Goal: Find specific page/section: Find specific page/section

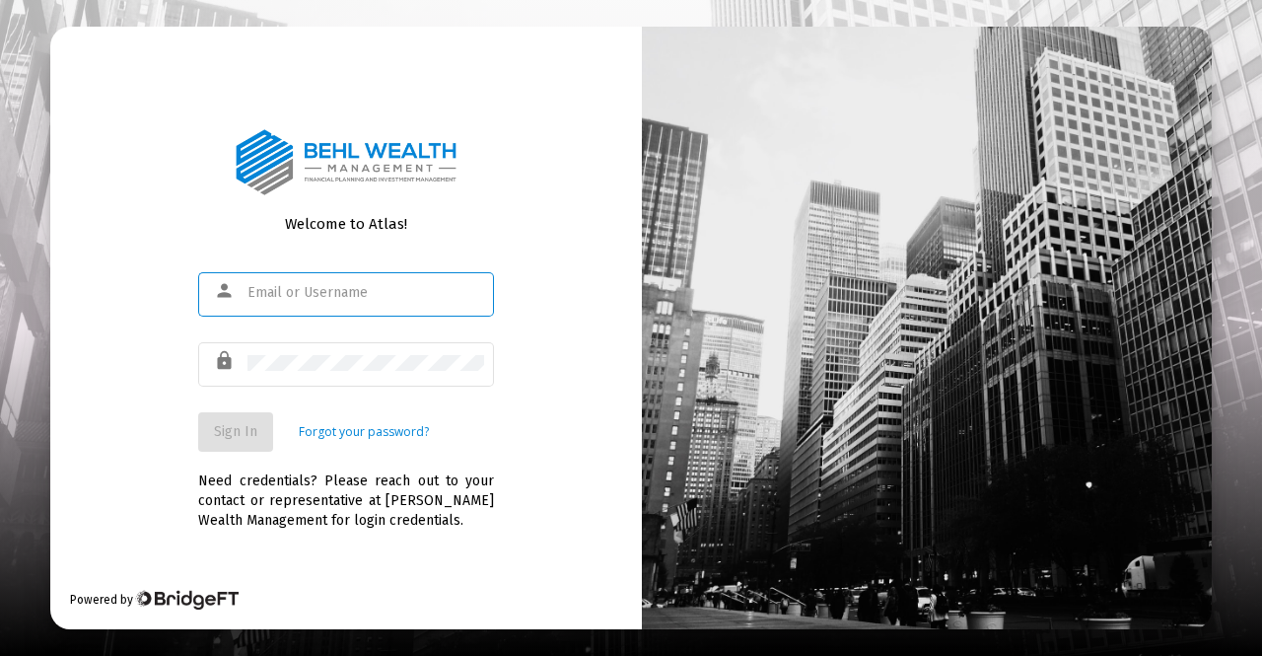
type input "[PERSON_NAME][EMAIL_ADDRESS][DOMAIN_NAME]"
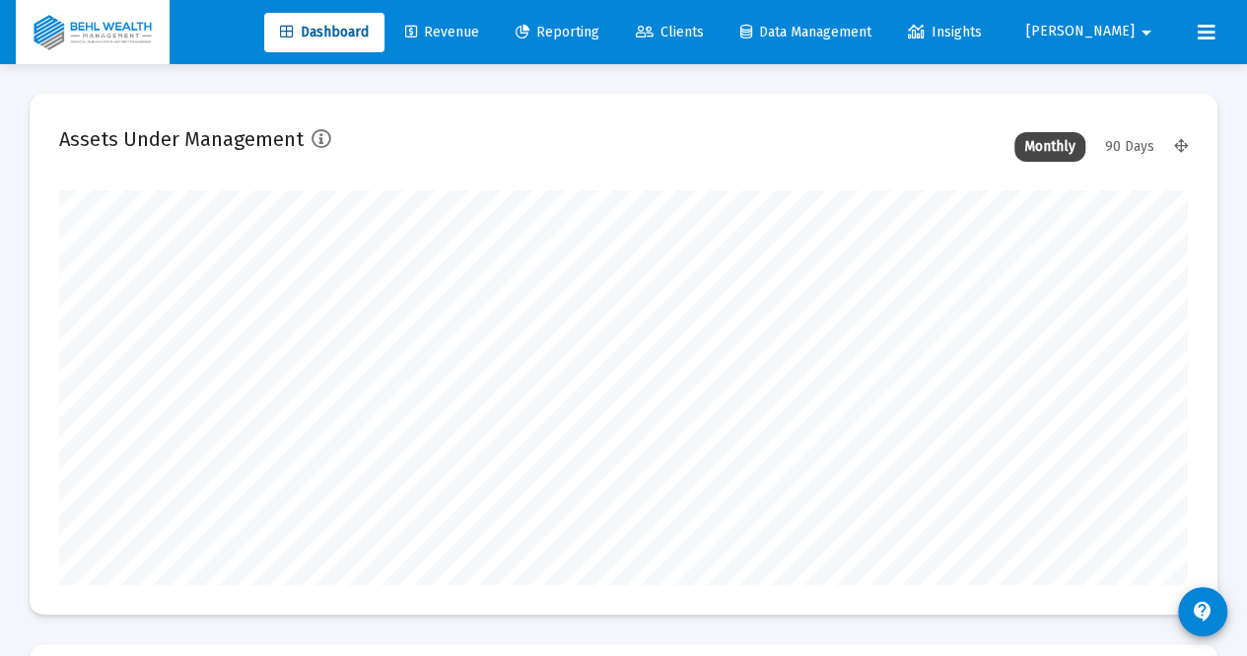
scroll to position [394, 605]
type input "[DATE]"
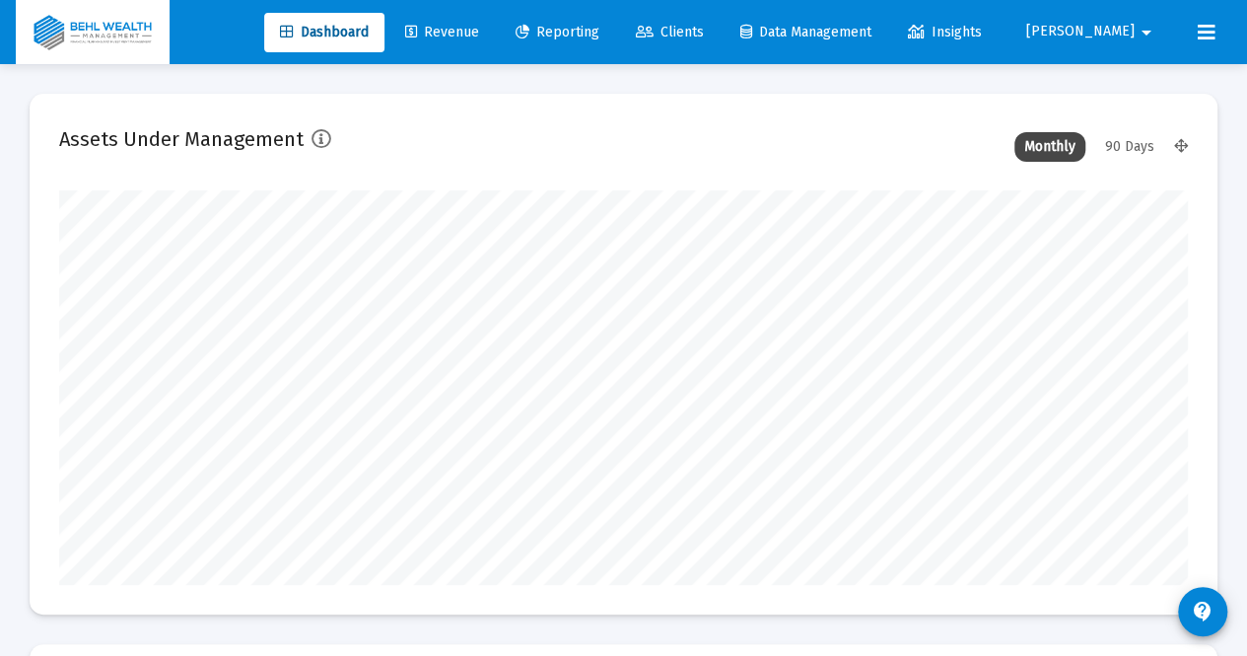
click at [479, 31] on span "Revenue" at bounding box center [442, 32] width 74 height 17
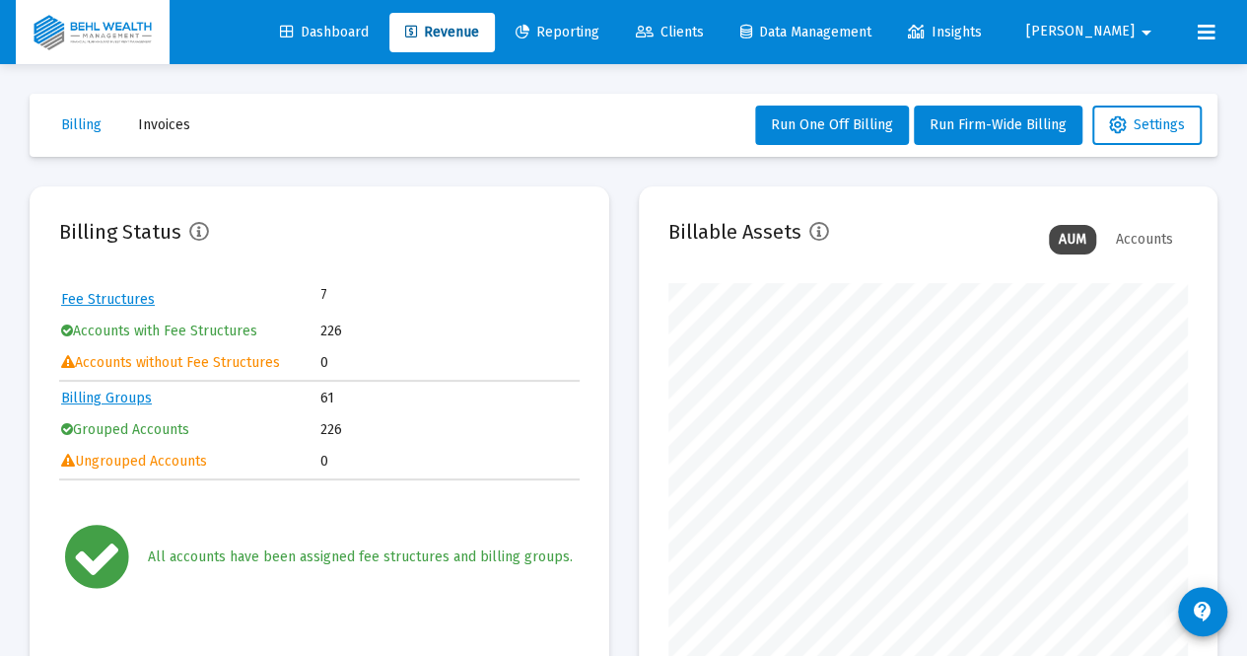
scroll to position [394, 520]
click at [174, 129] on span "Invoices" at bounding box center [164, 124] width 52 height 17
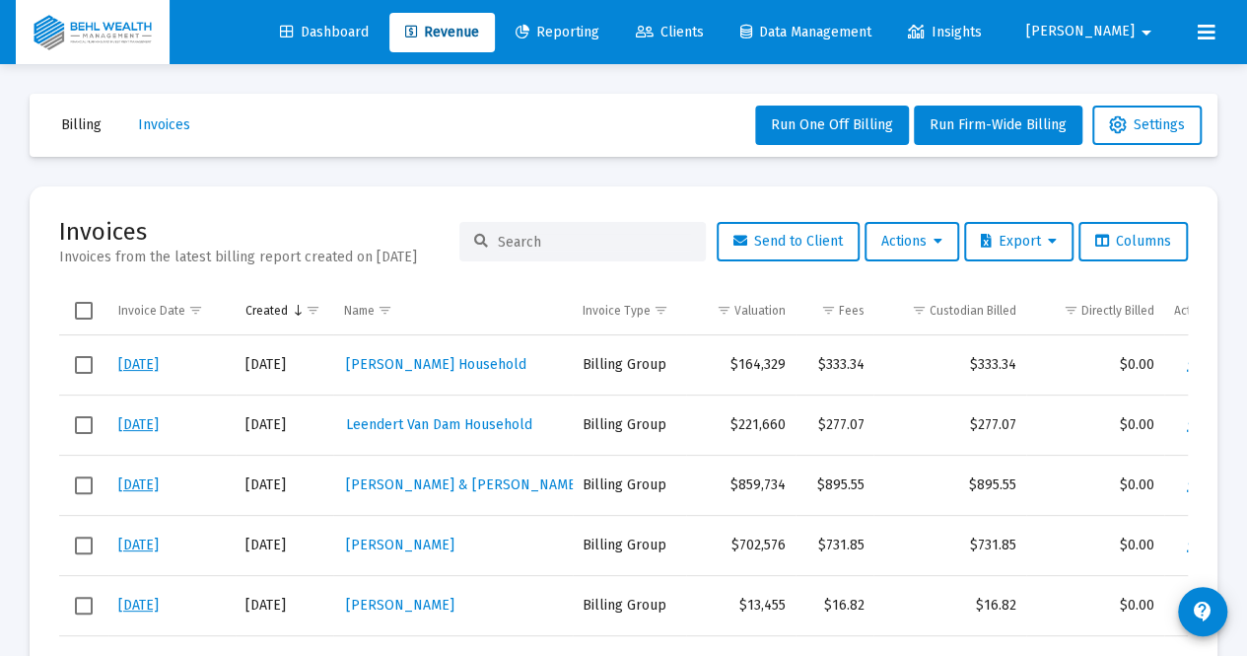
click at [540, 242] on input at bounding box center [594, 242] width 193 height 17
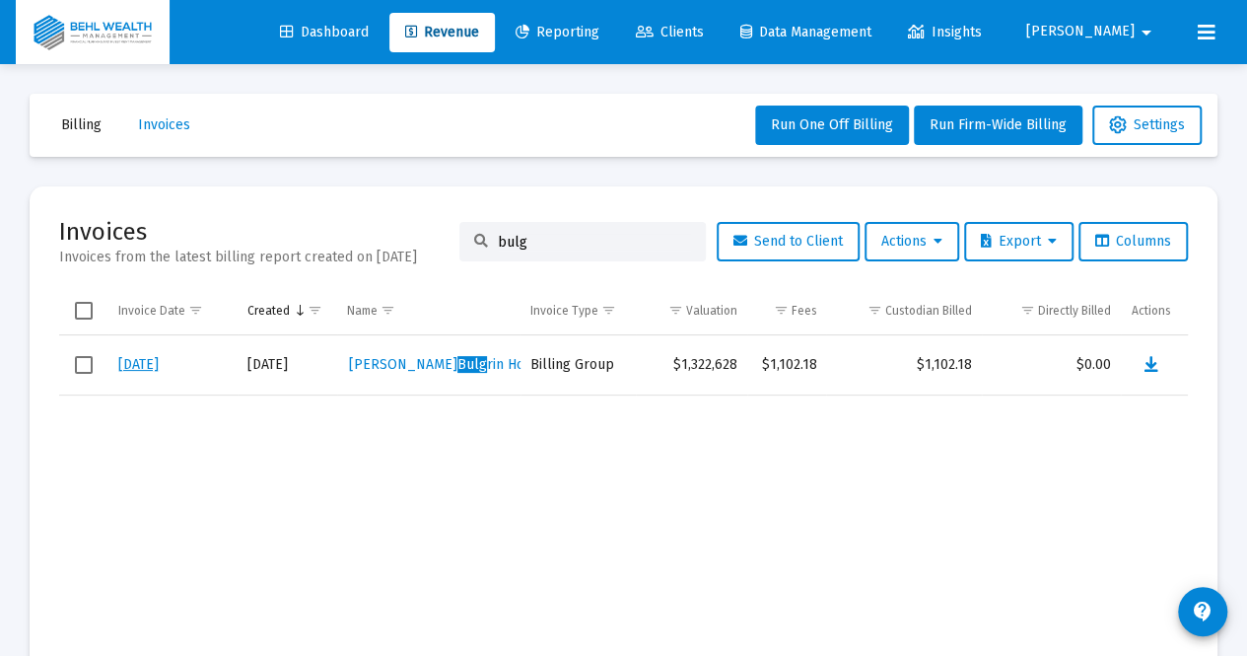
type input "bulg"
click at [126, 362] on link "[DATE]" at bounding box center [138, 364] width 40 height 17
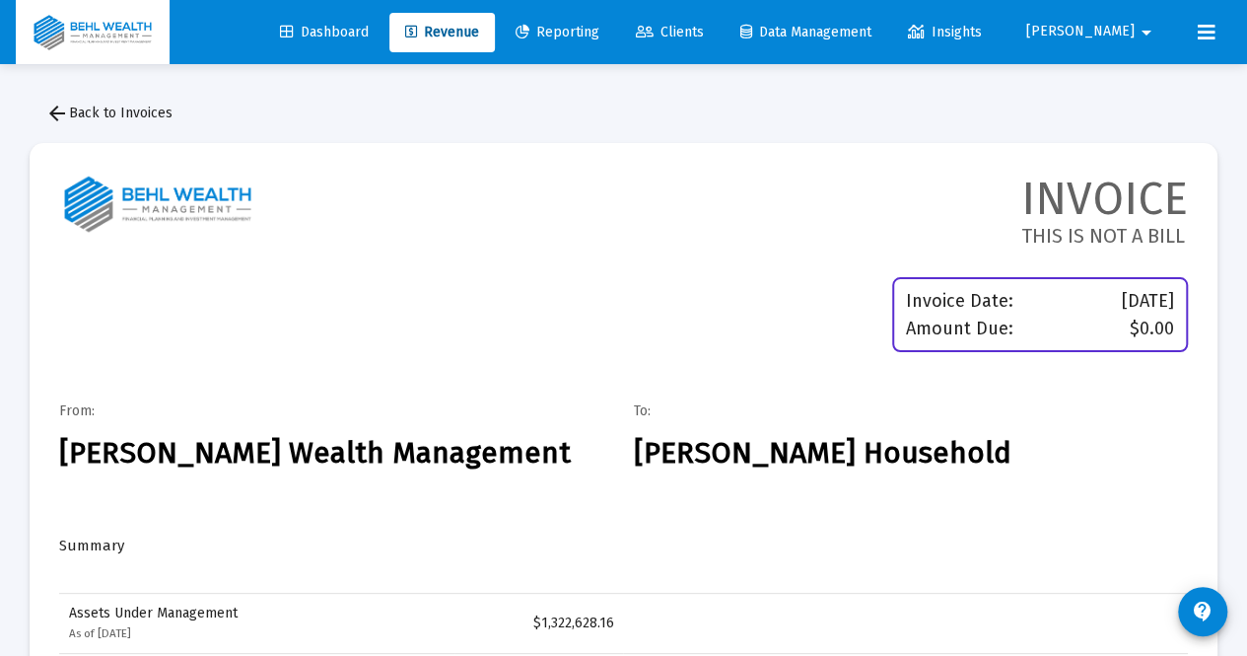
click at [86, 115] on span "arrow_back Back to Invoices" at bounding box center [108, 113] width 127 height 17
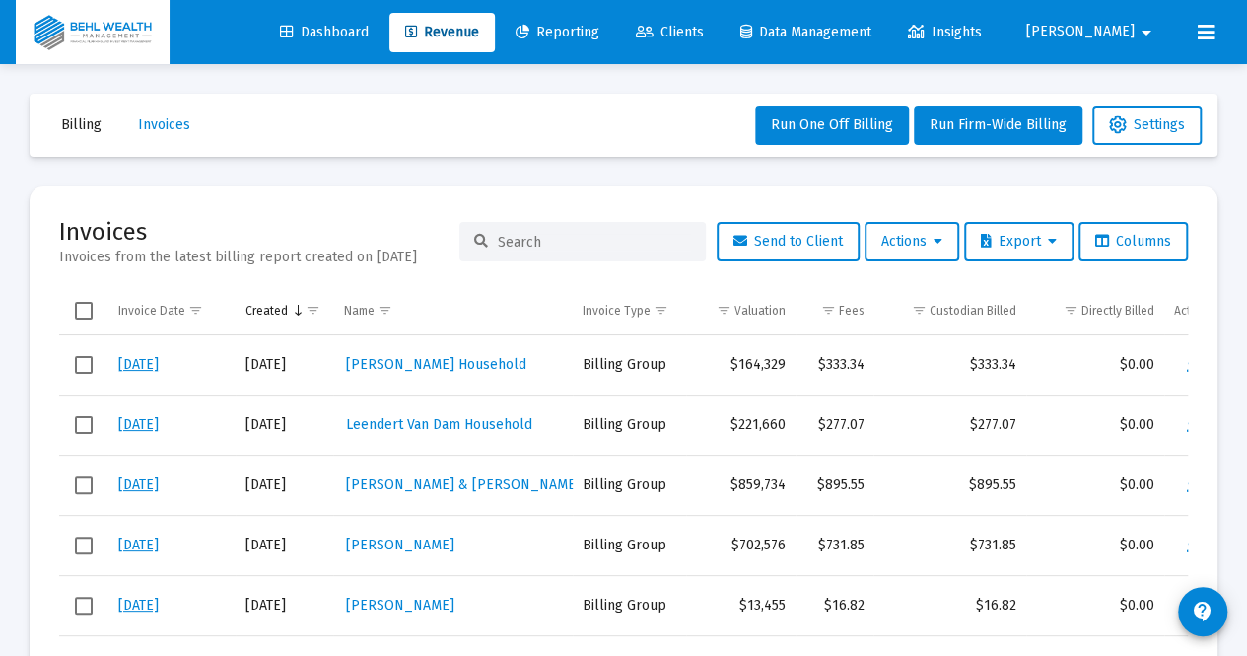
click at [525, 256] on div at bounding box center [582, 241] width 247 height 39
click at [532, 246] on input at bounding box center [594, 242] width 193 height 17
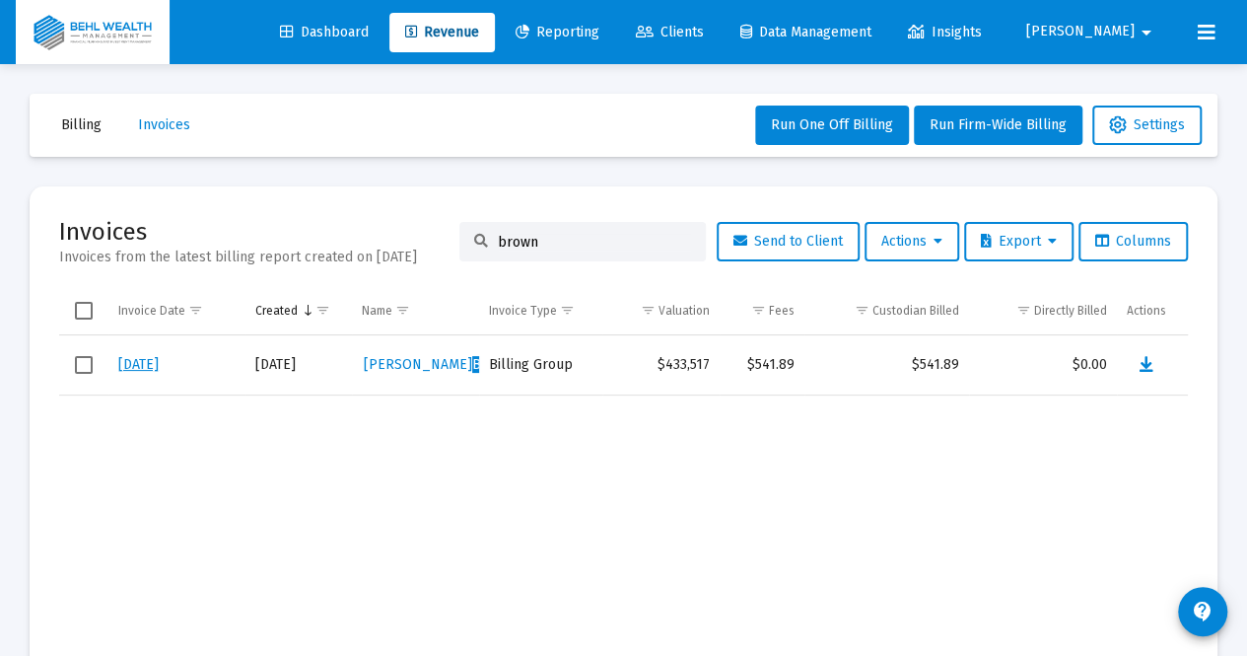
type input "brown"
click at [145, 361] on link "[DATE]" at bounding box center [138, 364] width 40 height 17
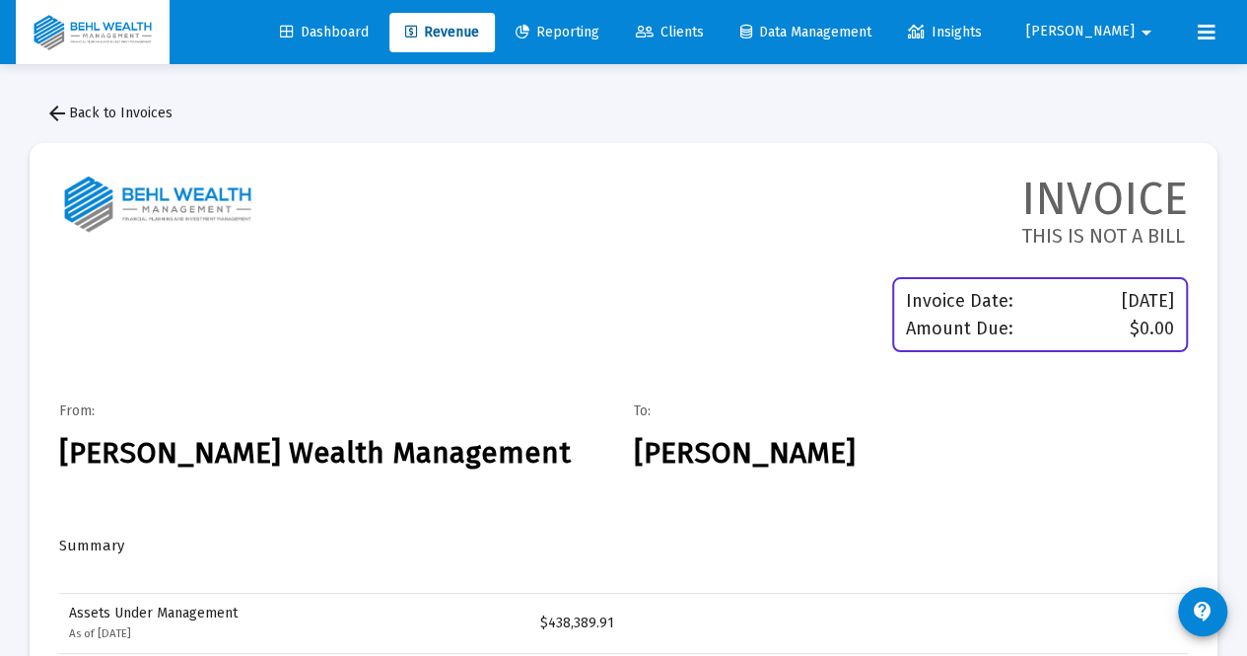
click at [80, 113] on span "arrow_back Back to Invoices" at bounding box center [108, 113] width 127 height 17
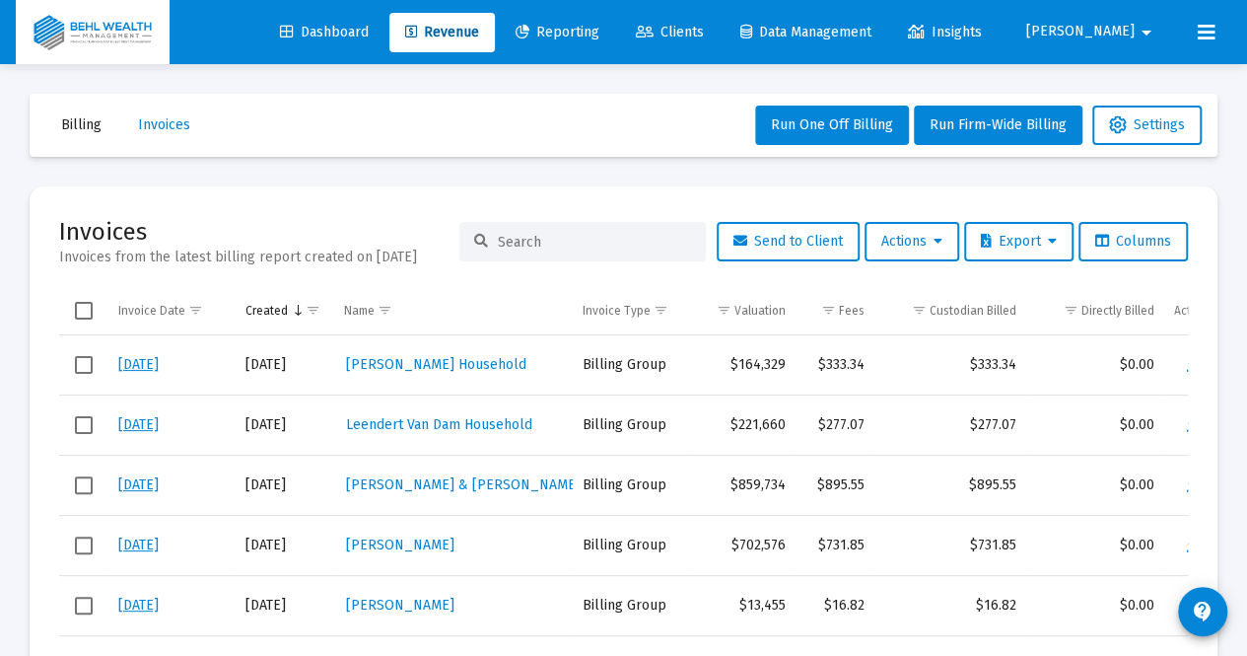
click at [505, 238] on input at bounding box center [594, 242] width 193 height 17
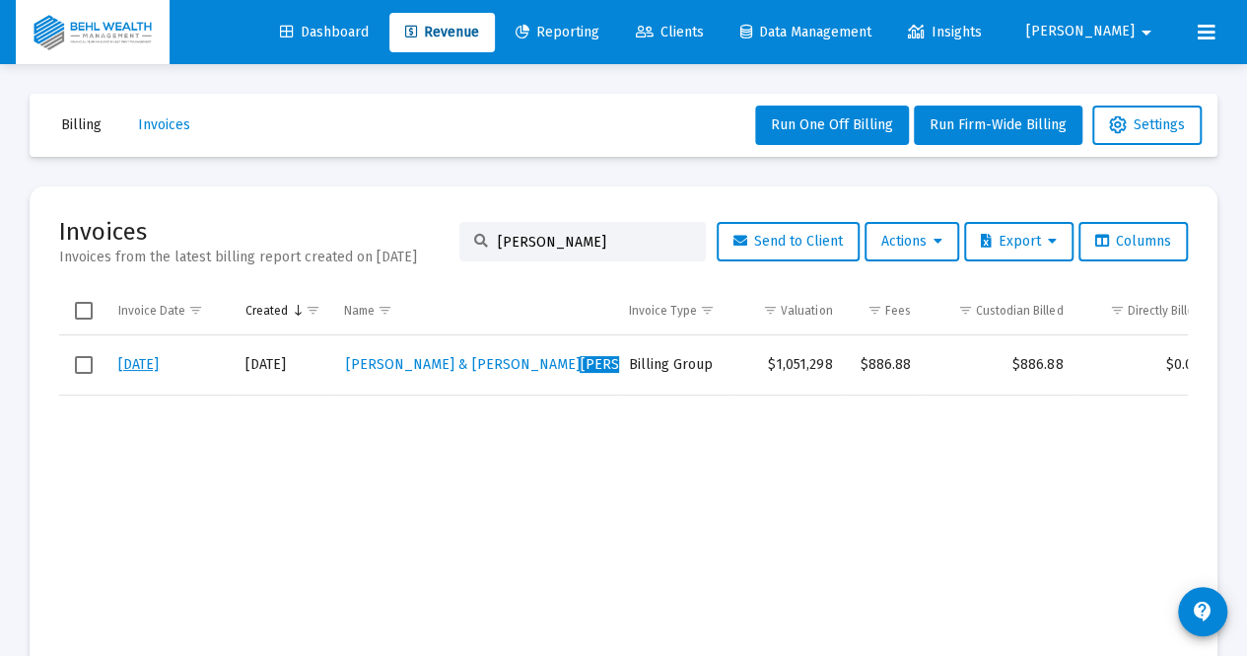
type input "[PERSON_NAME]"
click at [148, 368] on link "[DATE]" at bounding box center [138, 364] width 40 height 17
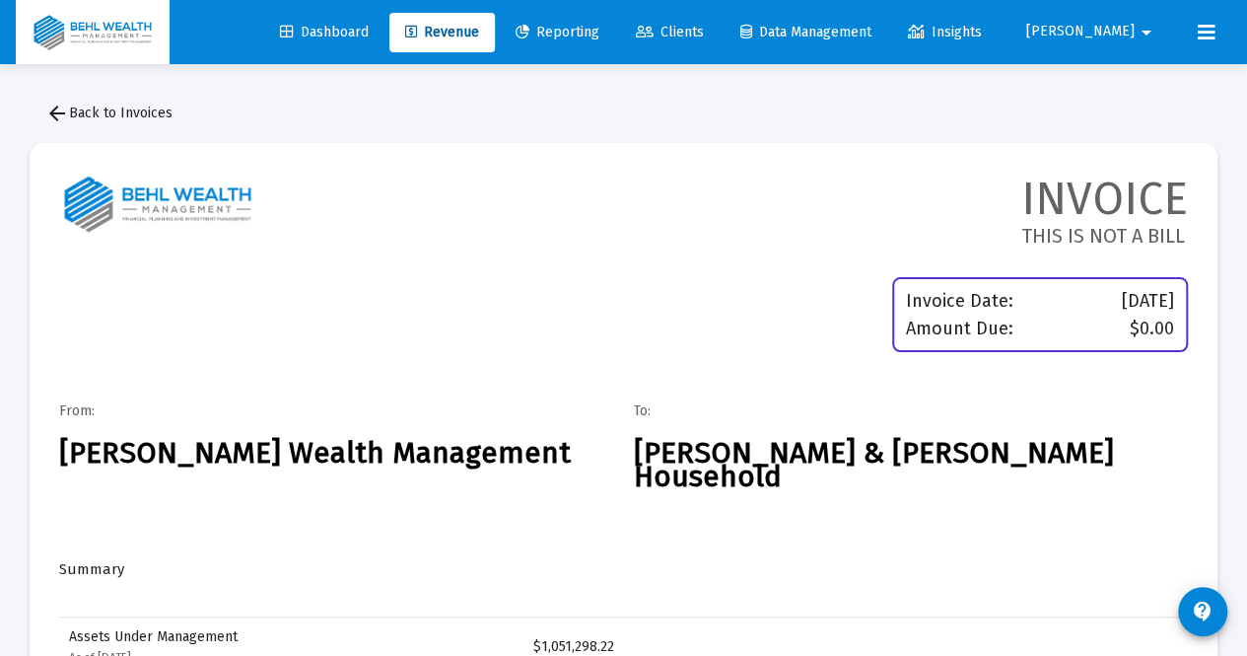
click at [137, 114] on span "arrow_back Back to Invoices" at bounding box center [108, 113] width 127 height 17
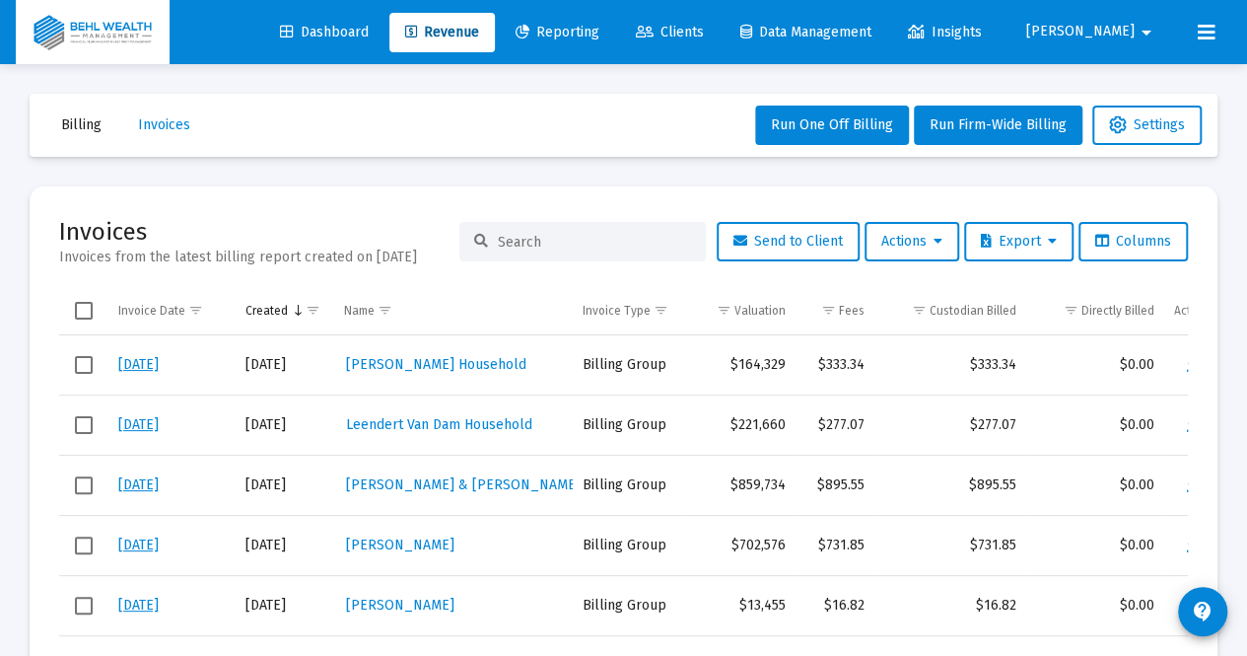
click at [507, 238] on input at bounding box center [594, 242] width 193 height 17
type input "g"
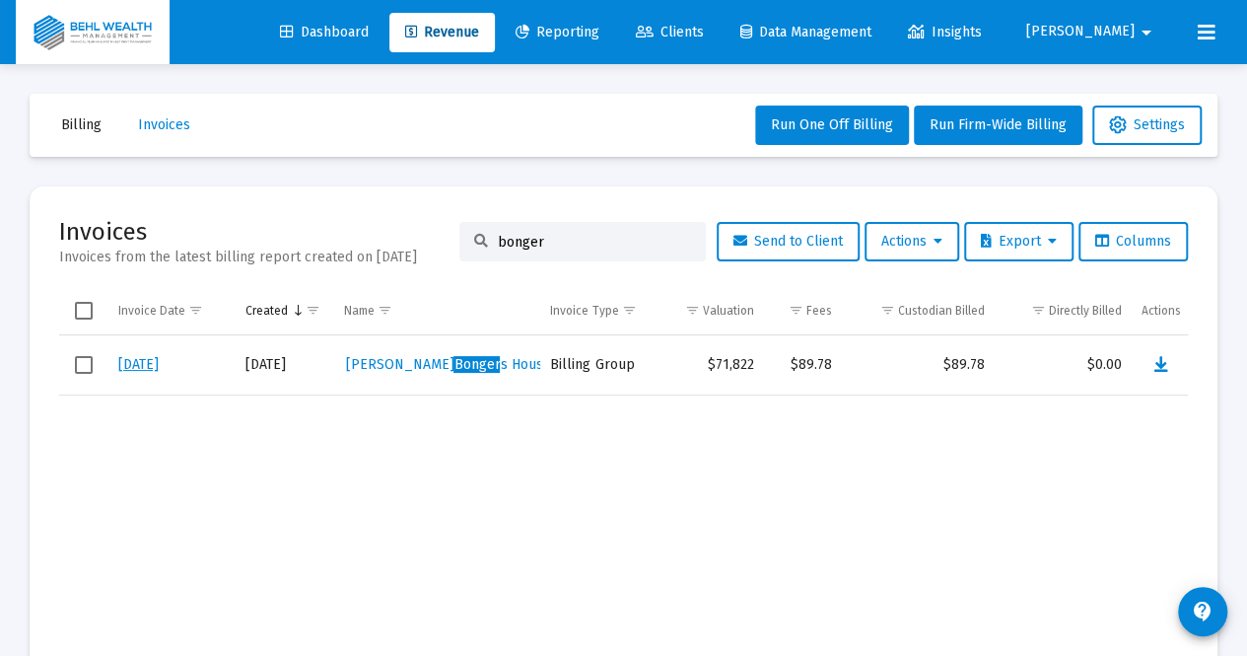
type input "bonger"
click at [141, 364] on link "[DATE]" at bounding box center [138, 364] width 40 height 17
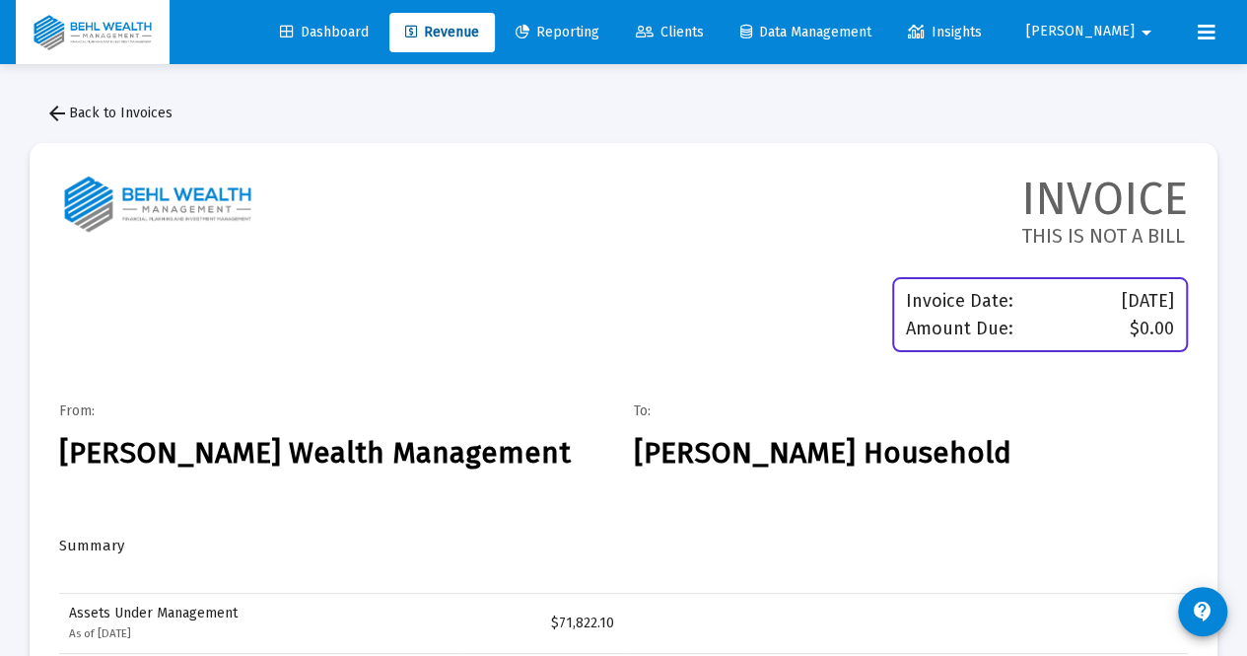
click at [57, 113] on mat-icon "arrow_back" at bounding box center [57, 114] width 24 height 24
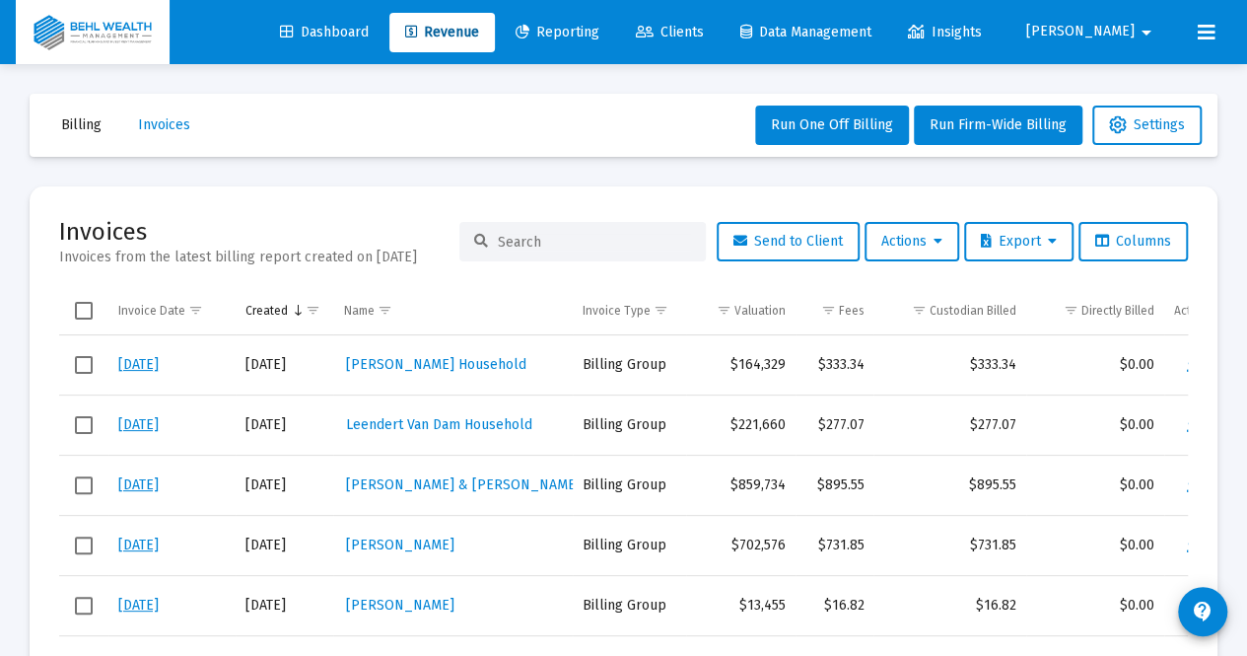
click at [565, 236] on input at bounding box center [594, 242] width 193 height 17
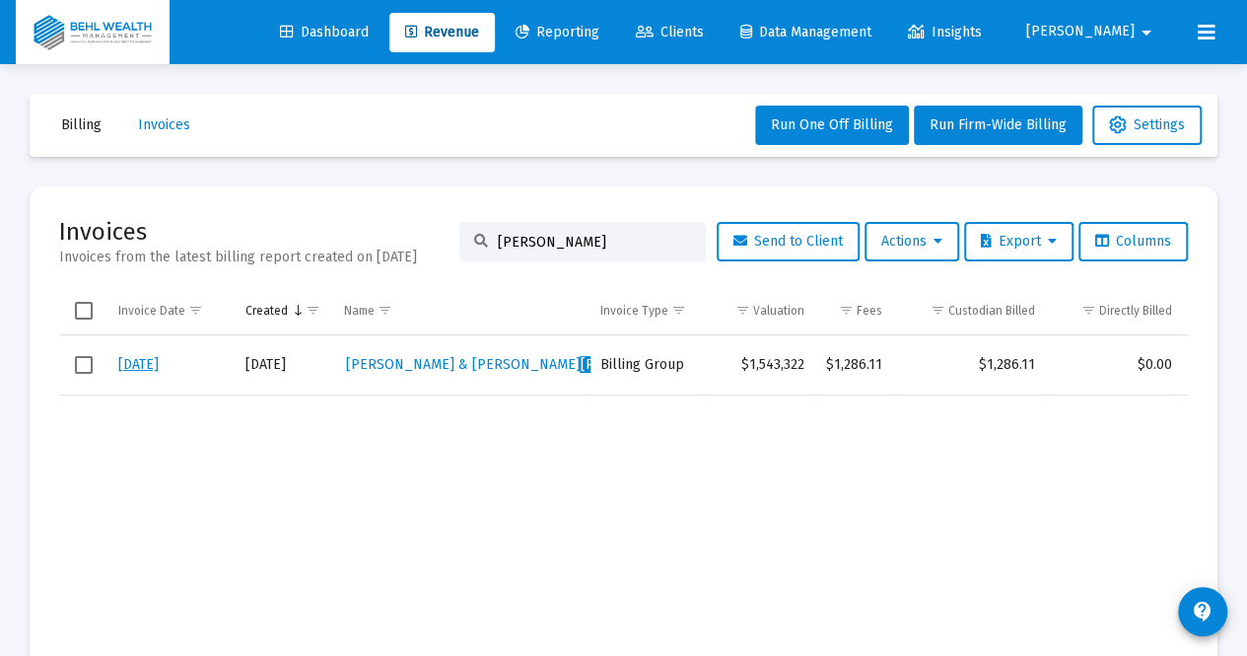
type input "[PERSON_NAME]"
click at [138, 362] on link "[DATE]" at bounding box center [138, 364] width 40 height 17
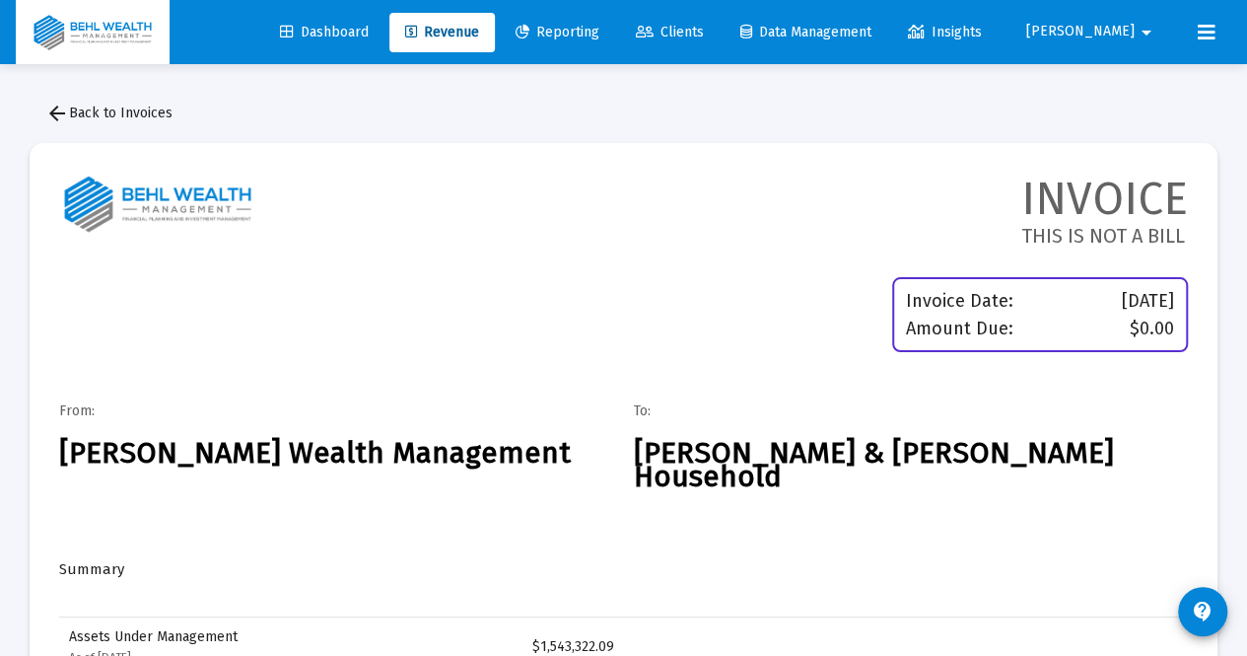
click at [123, 118] on span "arrow_back Back to Invoices" at bounding box center [108, 113] width 127 height 17
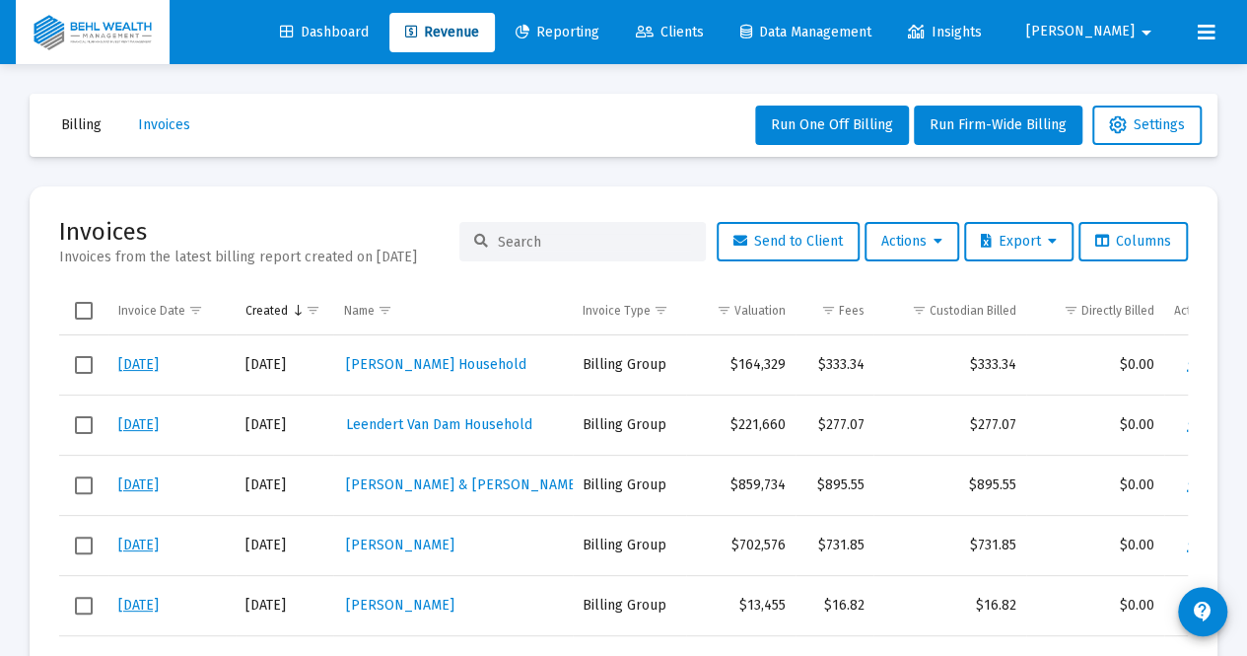
click at [363, 33] on span "Dashboard" at bounding box center [324, 32] width 89 height 17
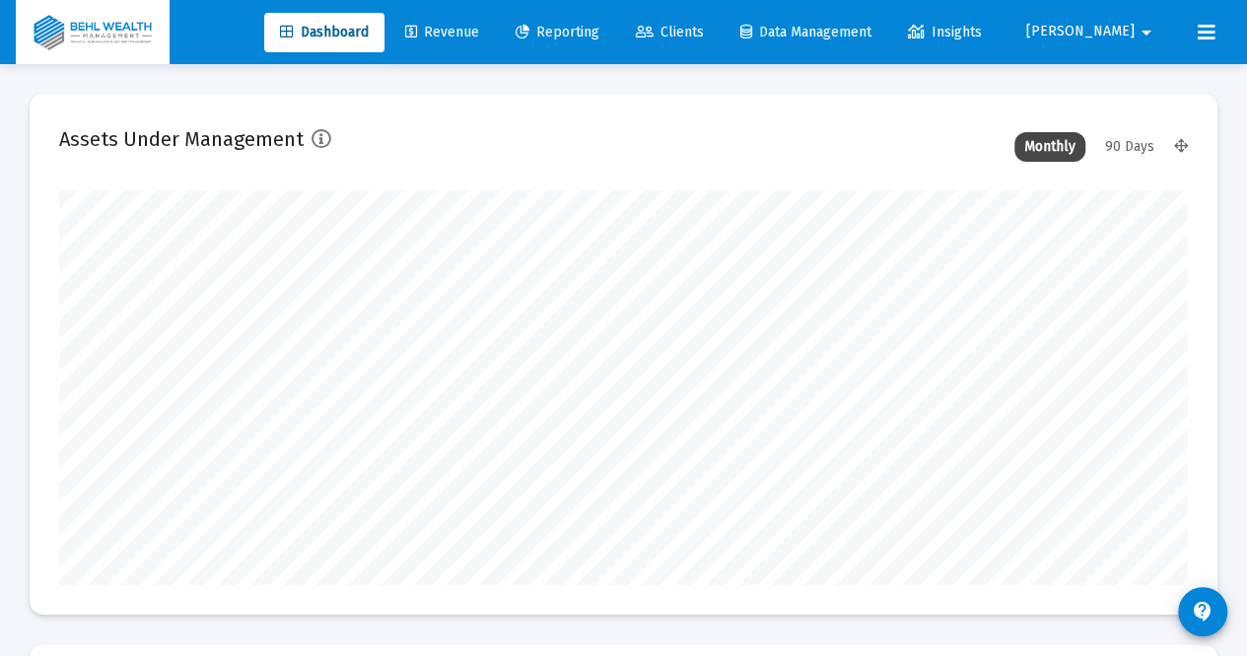
scroll to position [394, 520]
click at [698, 27] on span "Clients" at bounding box center [670, 32] width 68 height 17
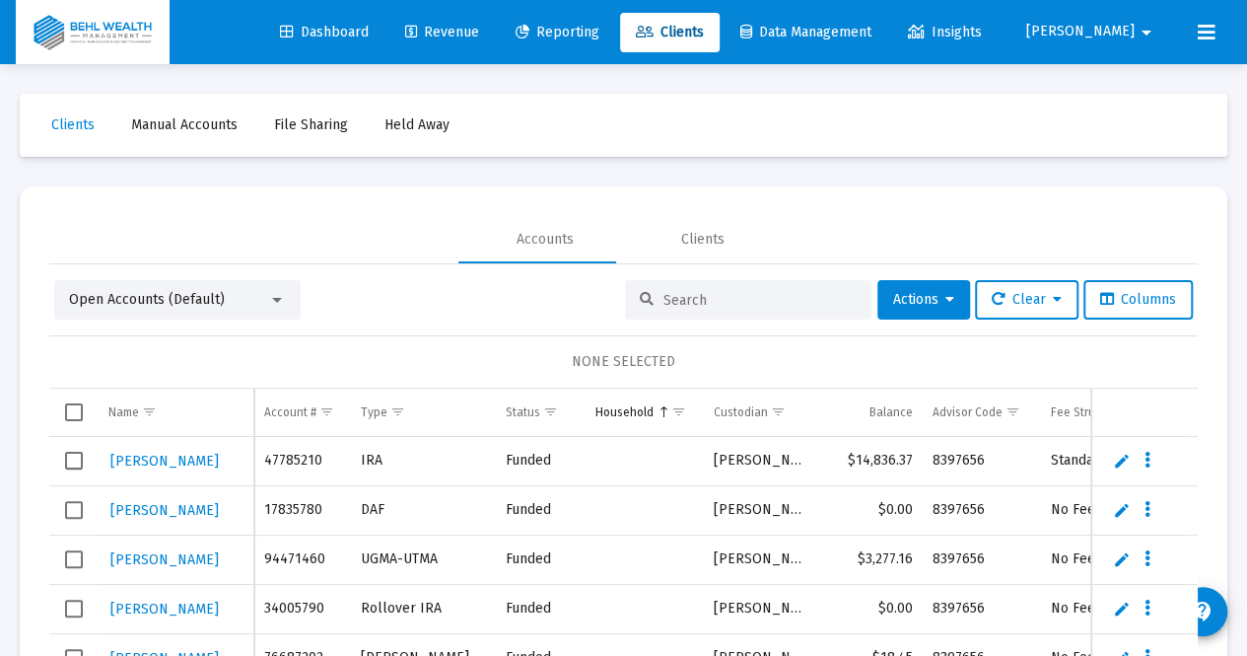
click at [704, 297] on input at bounding box center [760, 300] width 193 height 17
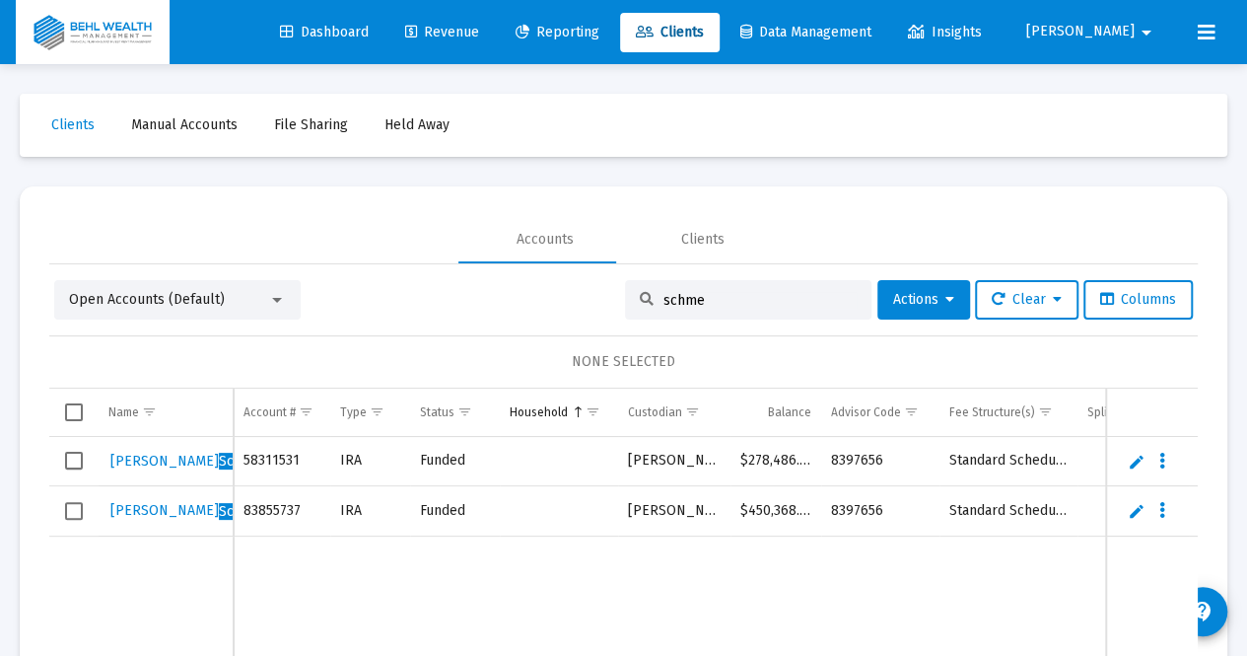
type input "schme"
click at [132, 456] on span "[PERSON_NAME] ling" at bounding box center [197, 461] width 175 height 17
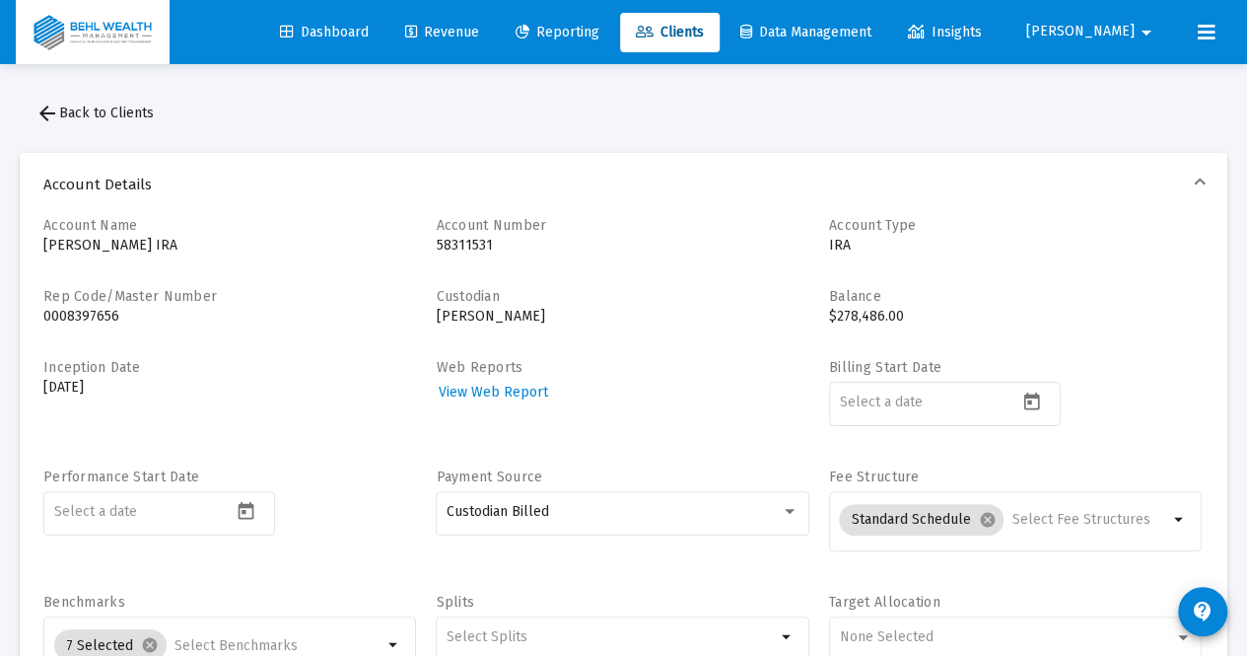
click at [571, 24] on span "Reporting" at bounding box center [558, 32] width 84 height 17
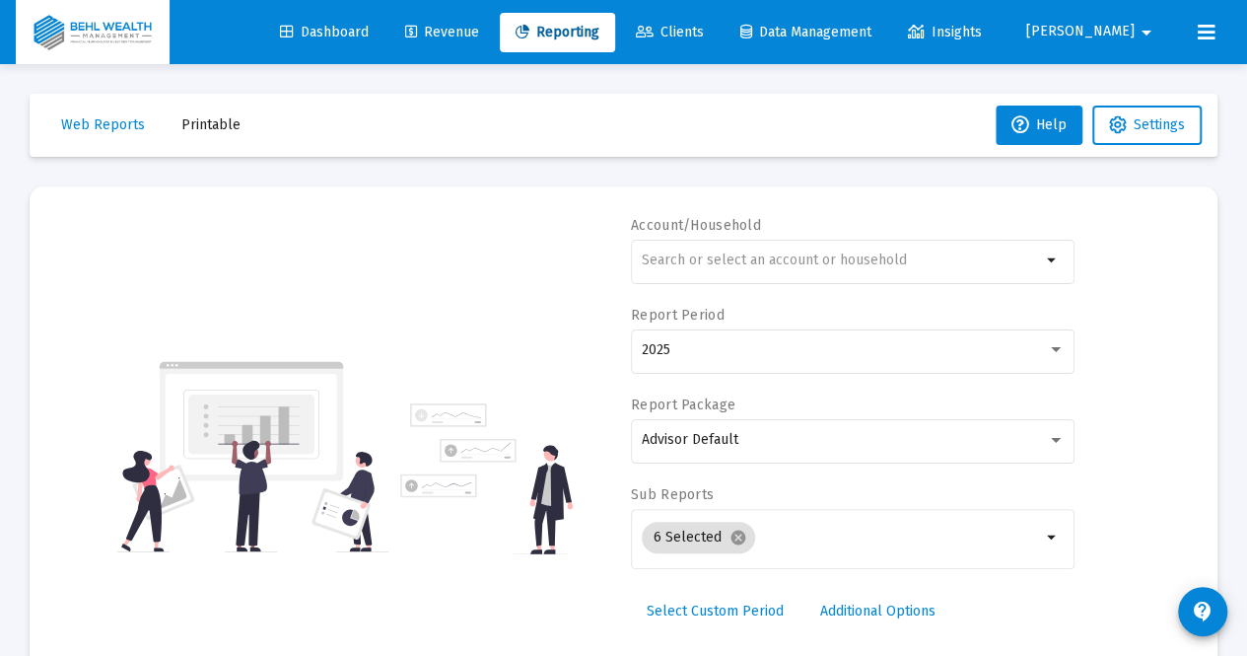
click at [475, 38] on span "Revenue" at bounding box center [442, 32] width 74 height 17
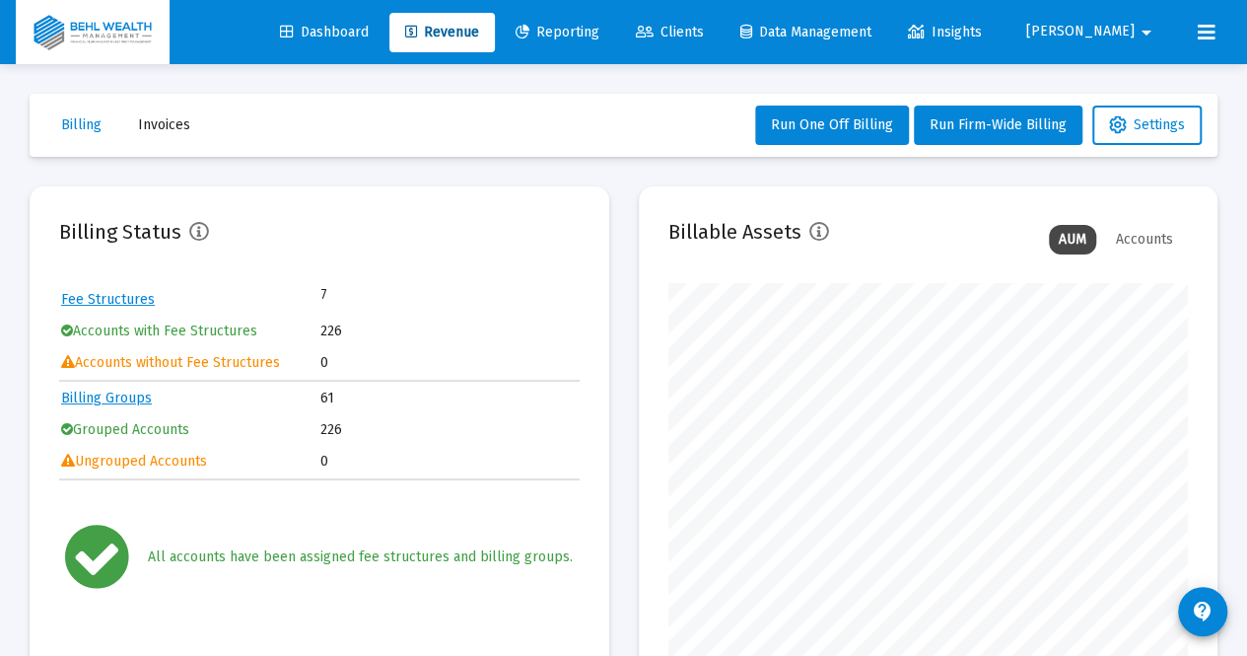
scroll to position [394, 520]
click at [97, 399] on link "Billing Groups" at bounding box center [106, 397] width 91 height 17
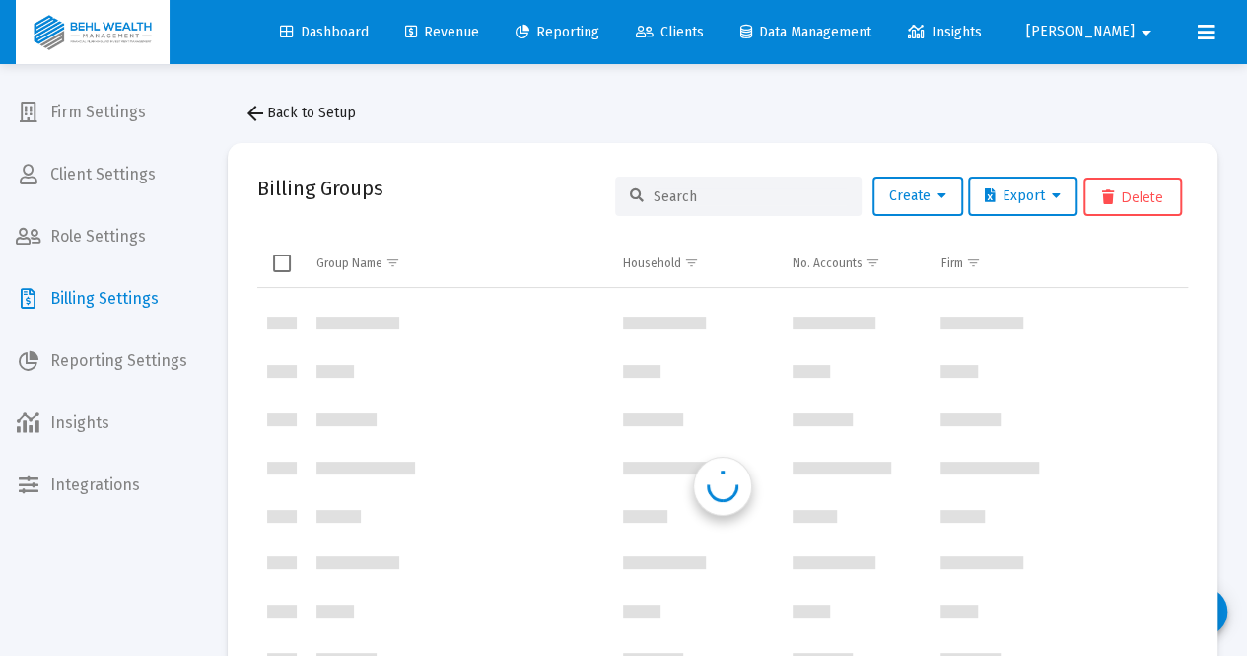
scroll to position [1893, 0]
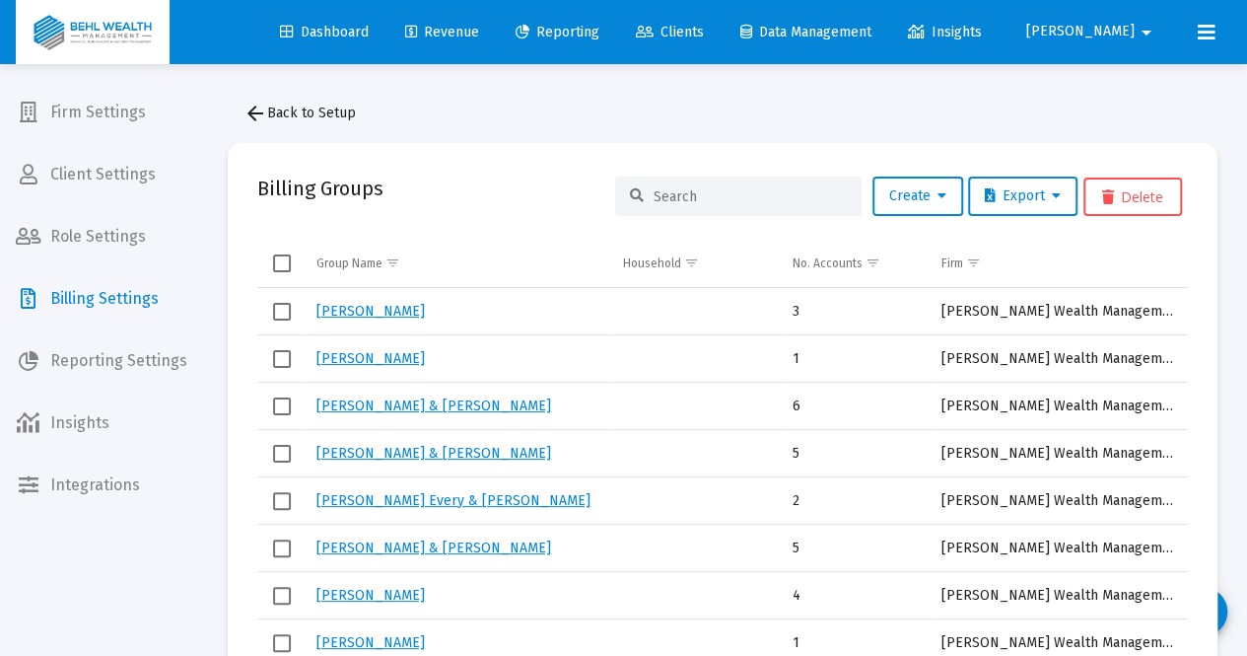
click at [703, 202] on input at bounding box center [750, 196] width 193 height 17
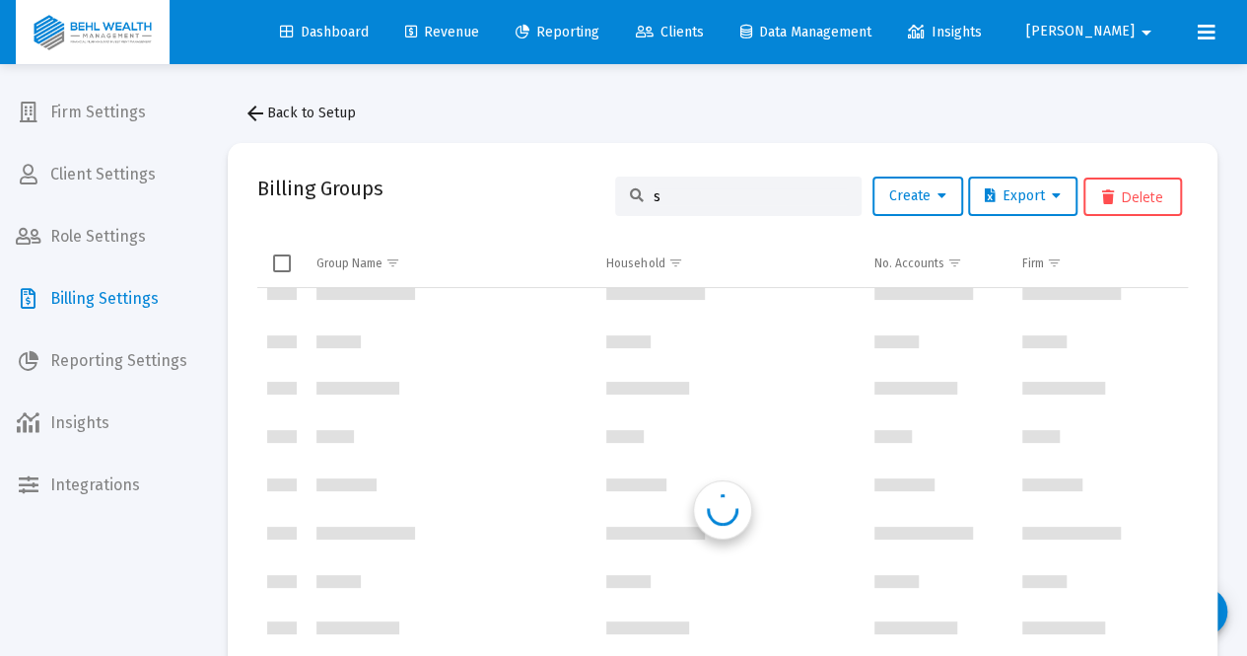
scroll to position [0, 0]
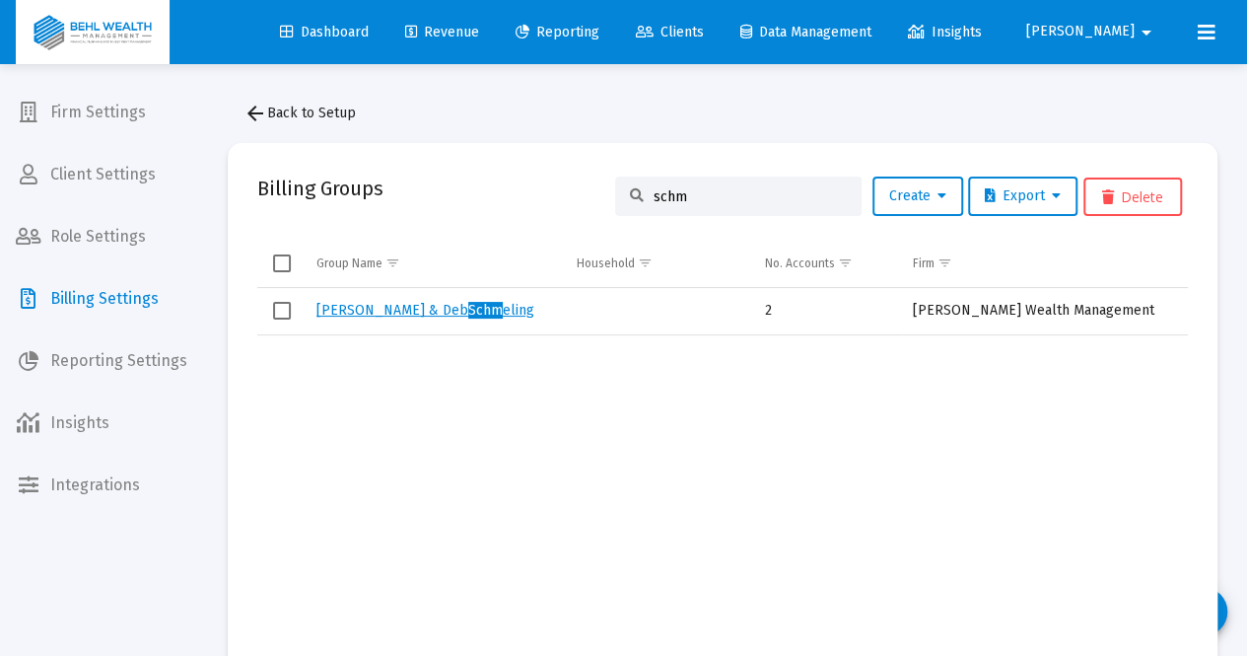
type input "schm"
click at [351, 307] on link "[PERSON_NAME] & Deb Schm eling" at bounding box center [426, 310] width 218 height 17
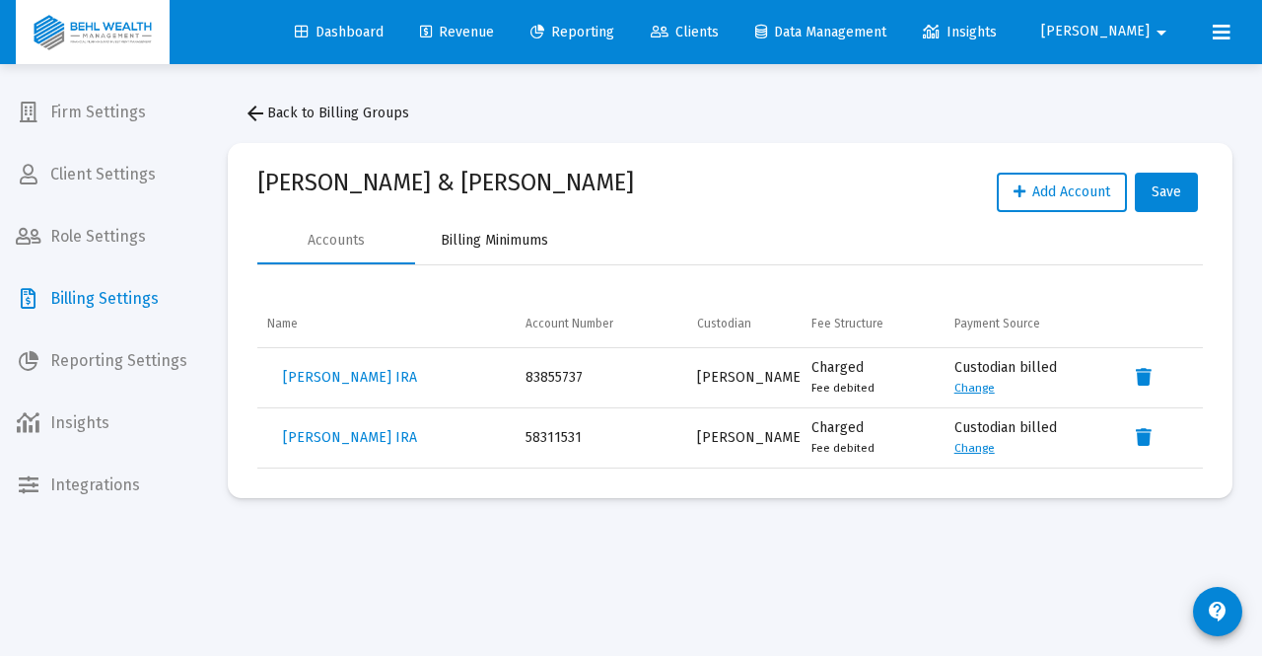
click at [493, 244] on div "Billing Minimums" at bounding box center [494, 241] width 107 height 20
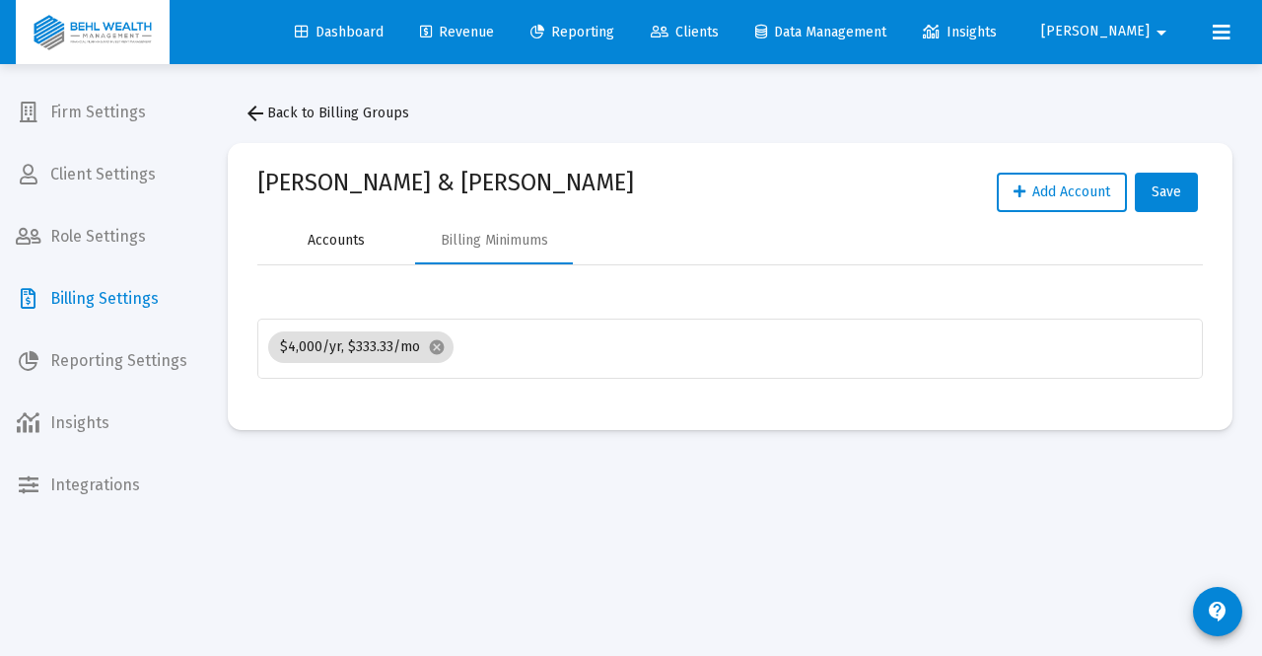
click at [341, 244] on div "Accounts" at bounding box center [336, 241] width 57 height 20
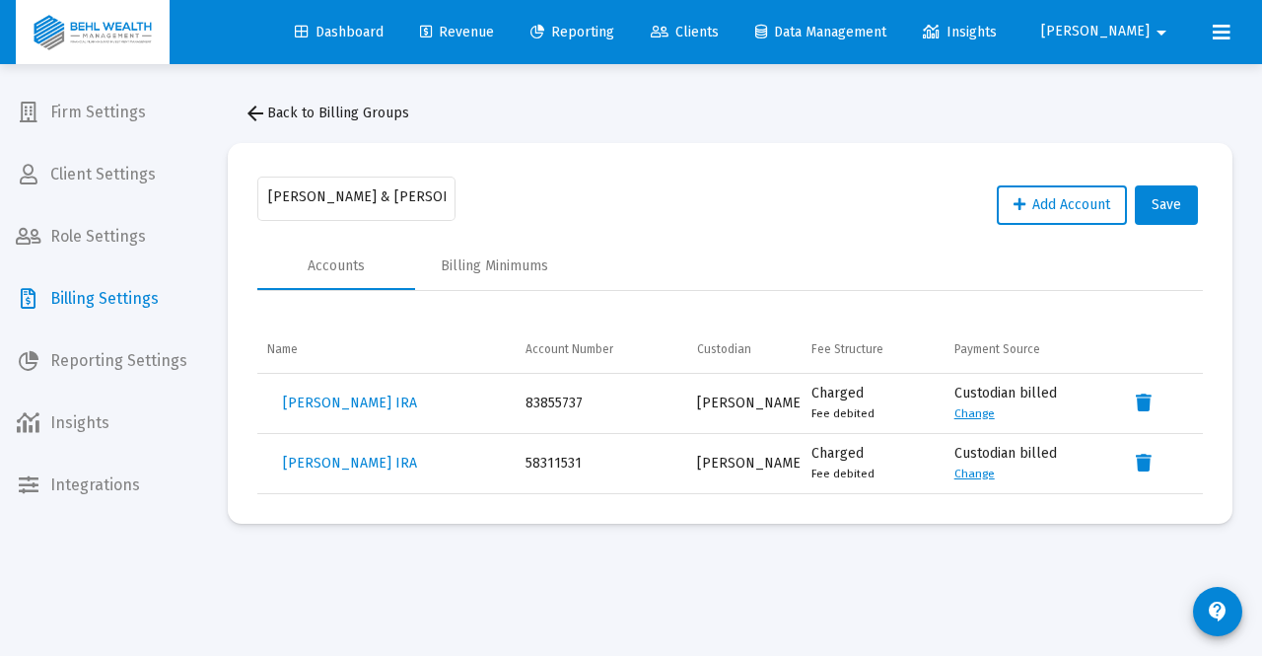
click at [308, 121] on span "arrow_back Back to Billing Groups" at bounding box center [327, 113] width 166 height 17
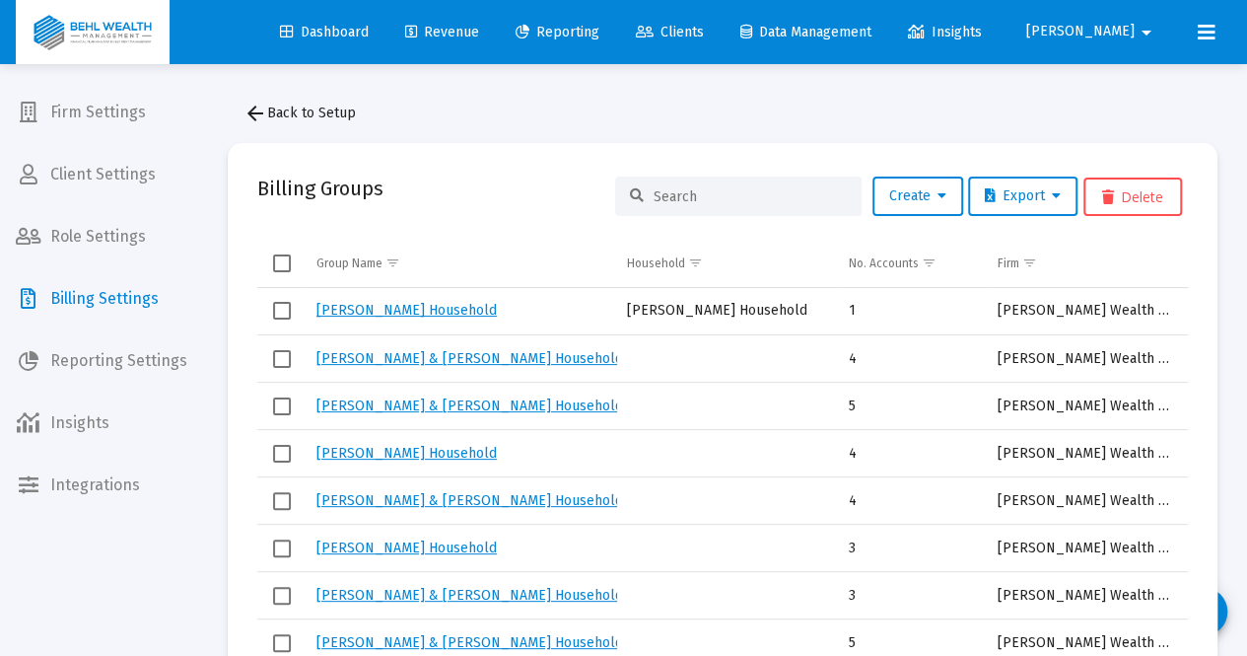
click at [337, 41] on link "Dashboard" at bounding box center [324, 32] width 120 height 39
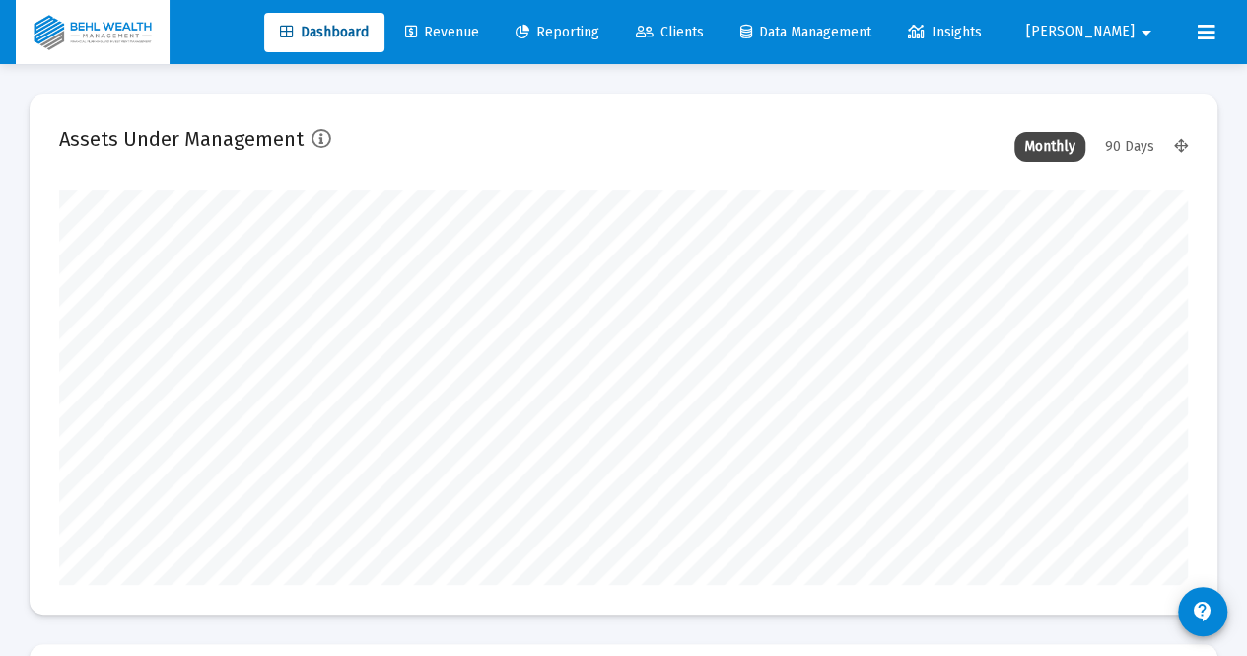
scroll to position [394, 605]
